Goal: Information Seeking & Learning: Learn about a topic

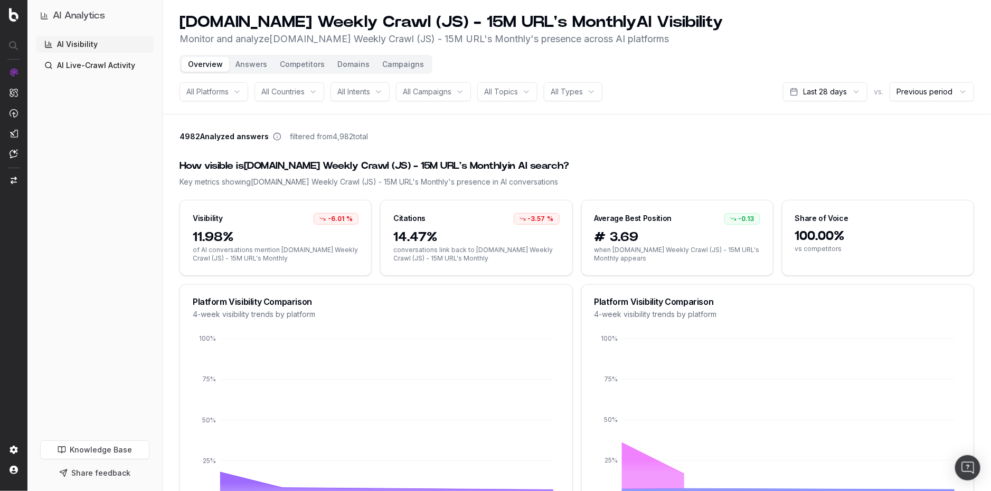
click at [521, 112] on header "[DOMAIN_NAME] Weekly Crawl (JS) - 15M URL's Monthly AI Visibility Monitor and a…" at bounding box center [577, 57] width 828 height 115
click at [253, 63] on button "Answers" at bounding box center [251, 64] width 44 height 15
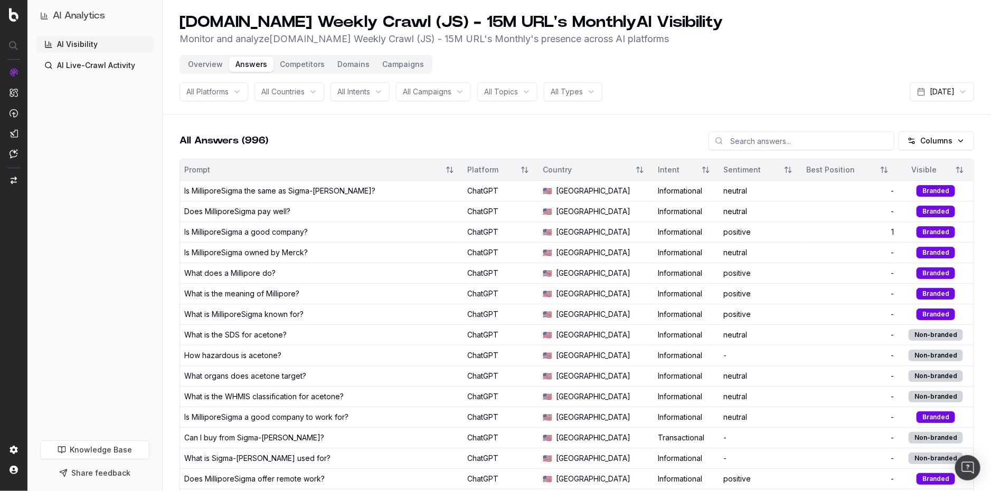
click at [296, 68] on button "Competitors" at bounding box center [302, 64] width 58 height 15
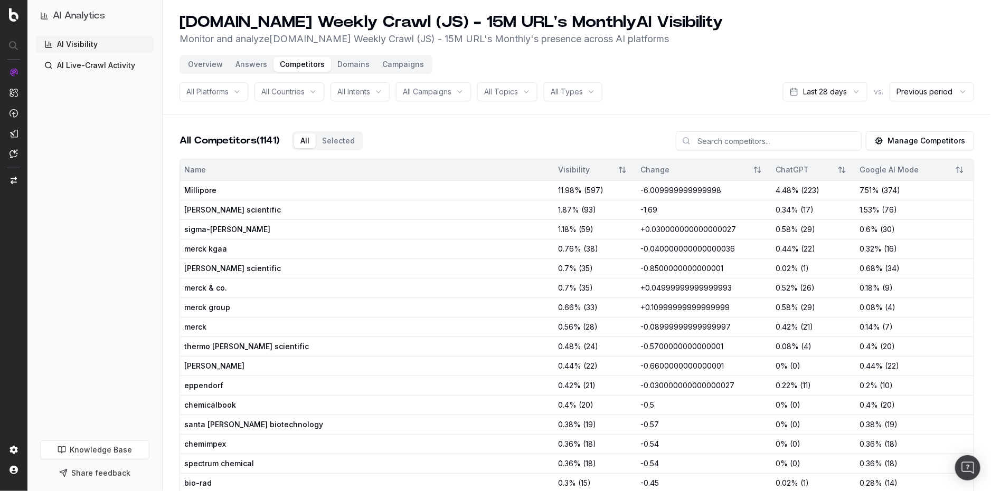
click at [907, 137] on button "Manage Competitors" at bounding box center [920, 140] width 108 height 19
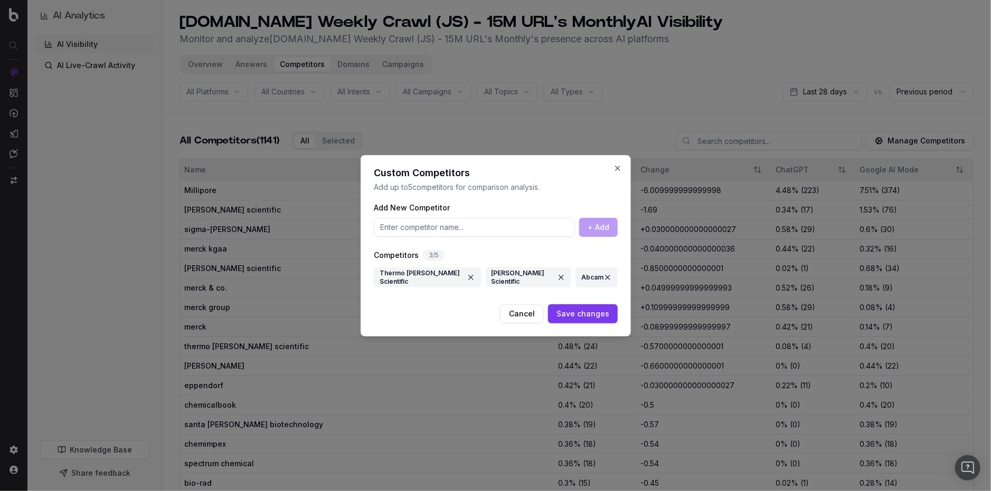
click at [540, 314] on button "Cancel" at bounding box center [522, 314] width 44 height 19
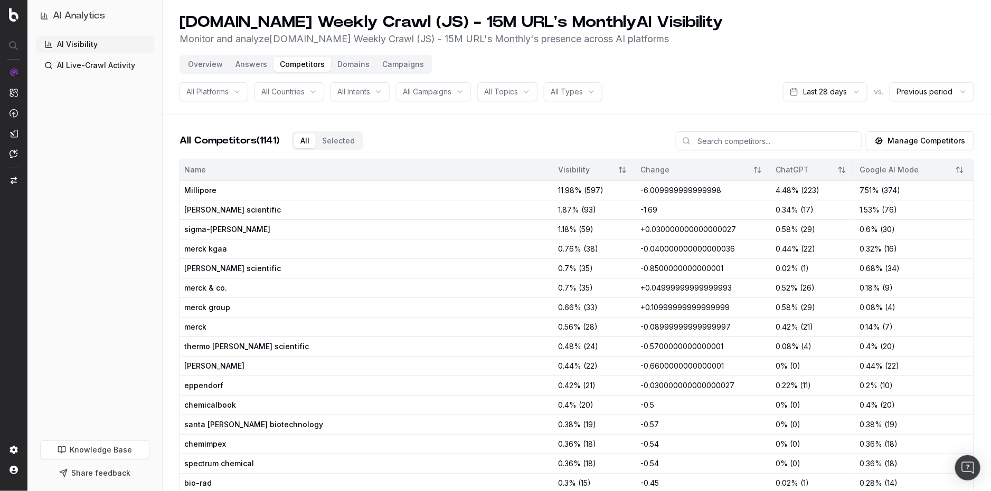
click at [348, 65] on button "Domains" at bounding box center [353, 64] width 45 height 15
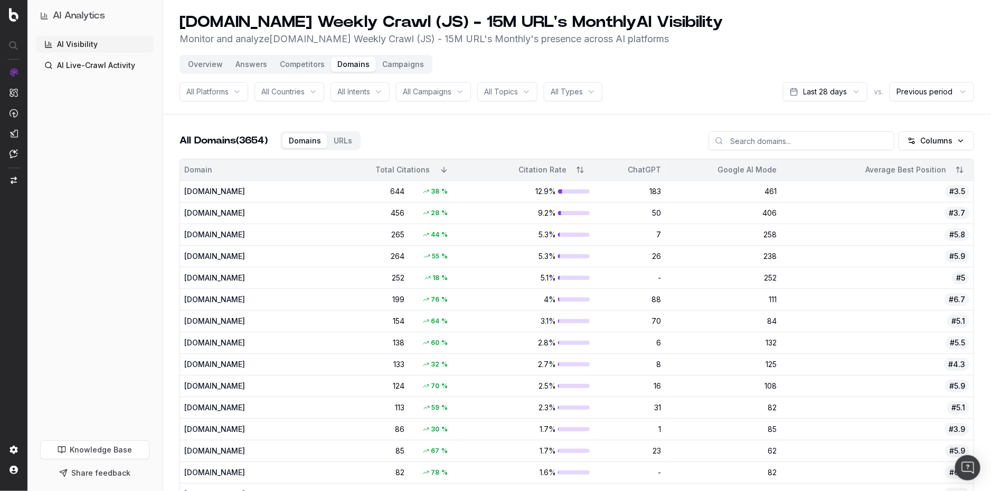
click at [393, 67] on button "Campaigns" at bounding box center [403, 64] width 54 height 15
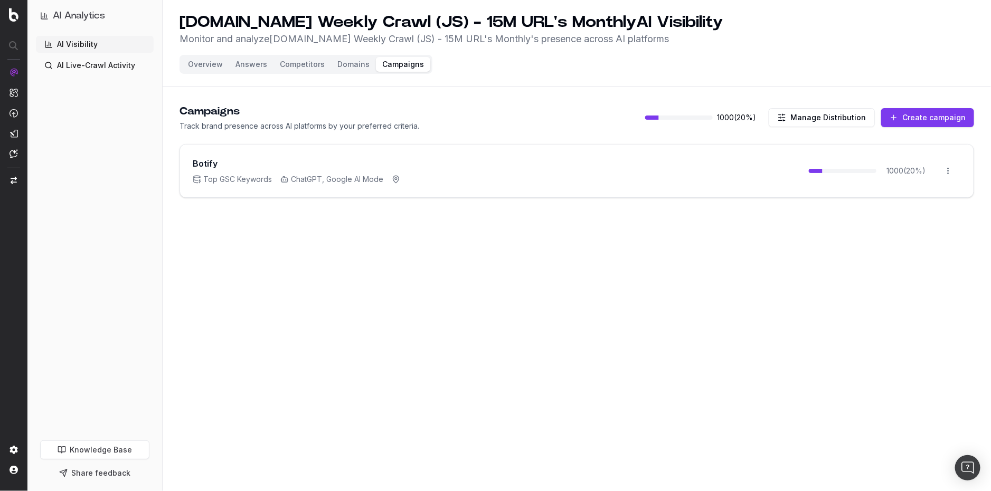
click at [205, 165] on h3 "Botify" at bounding box center [205, 163] width 25 height 13
click at [900, 117] on button "Create campaign" at bounding box center [927, 117] width 93 height 19
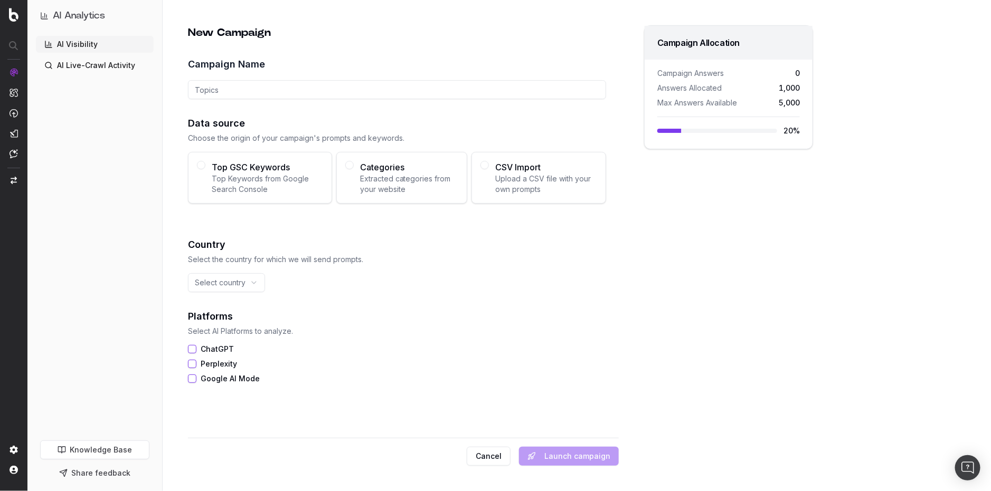
click at [250, 282] on html "AI Analytics AI Visibility AI Live-Crawl Activity Knowledge Base Share feedback…" at bounding box center [495, 245] width 991 height 491
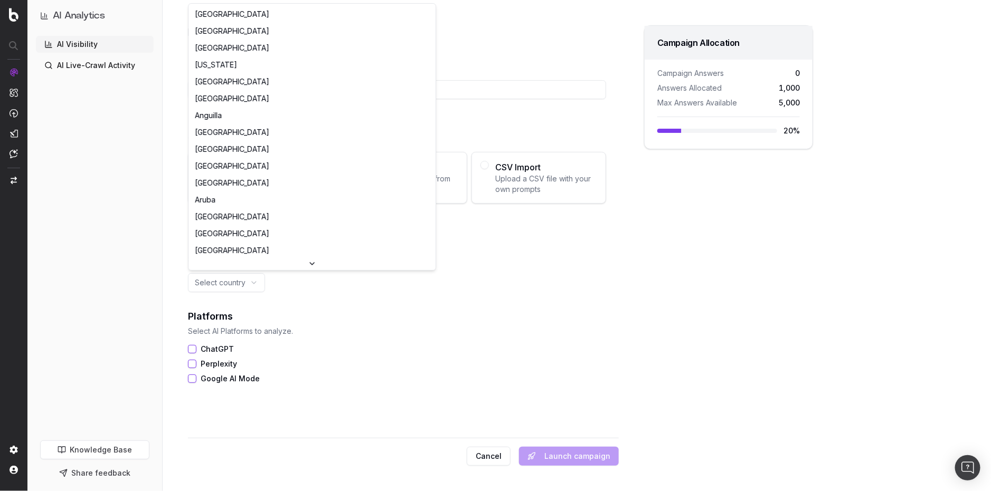
click at [323, 306] on html "AI Analytics AI Visibility AI Live-Crawl Activity Knowledge Base Share feedback…" at bounding box center [495, 245] width 991 height 491
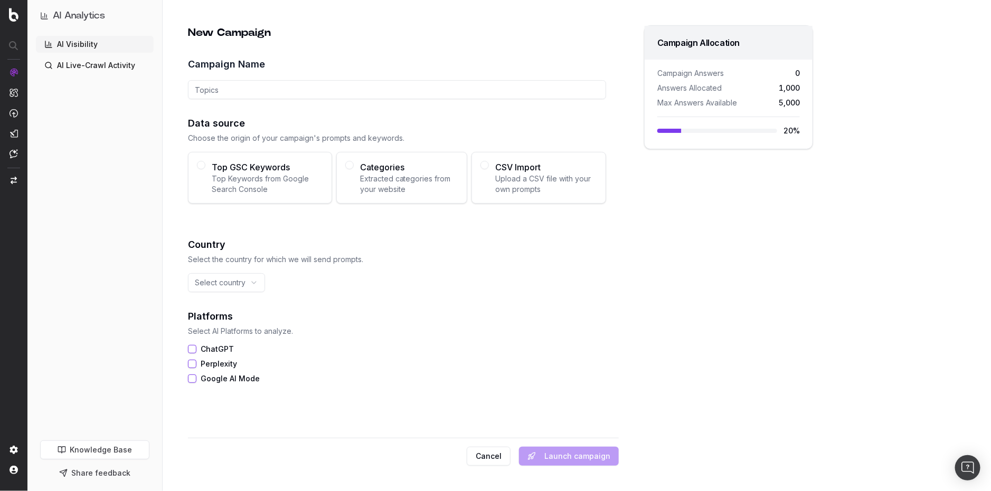
click at [111, 66] on link "AI Live-Crawl Activity" at bounding box center [95, 65] width 118 height 17
